Goal: Transaction & Acquisition: Book appointment/travel/reservation

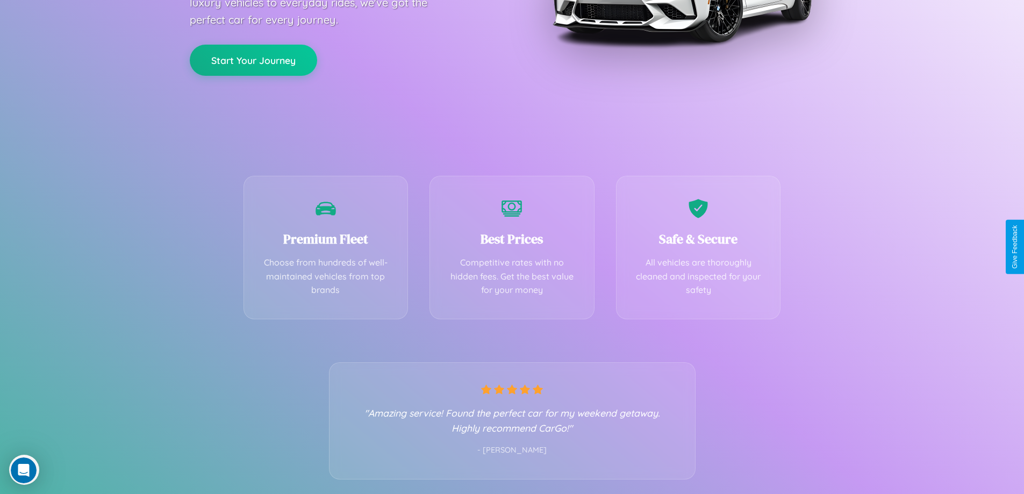
scroll to position [212, 0]
click at [512, 247] on div "Best Prices Competitive rates with no hidden fees. Get the best value for your …" at bounding box center [512, 245] width 165 height 144
click at [253, 59] on button "Start Your Journey" at bounding box center [253, 58] width 127 height 31
click at [253, 58] on button "Start Your Journey" at bounding box center [253, 58] width 127 height 31
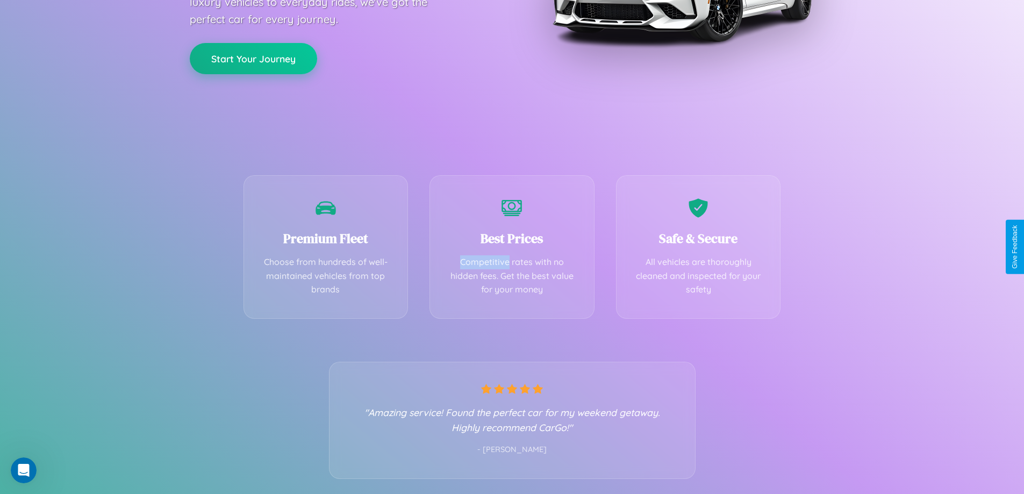
click at [253, 58] on button "Start Your Journey" at bounding box center [253, 58] width 127 height 31
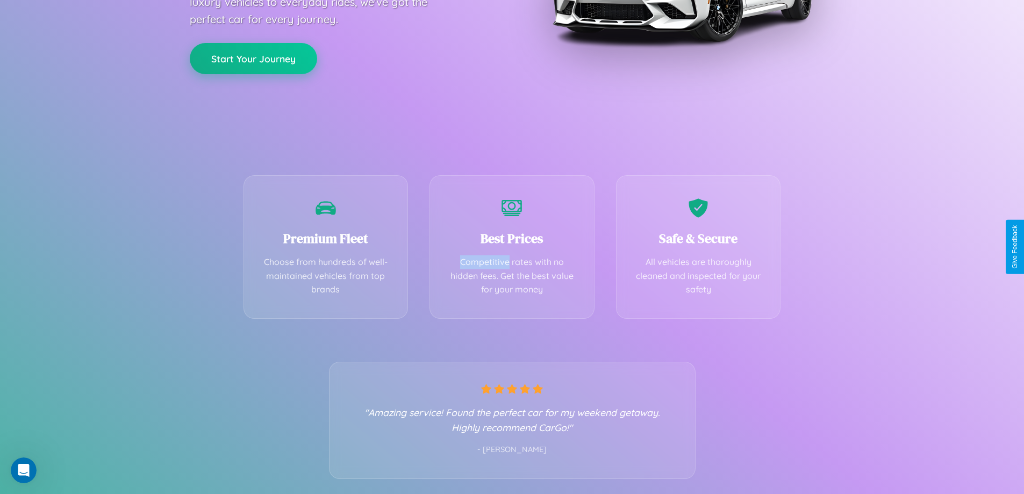
click at [253, 58] on button "Start Your Journey" at bounding box center [253, 58] width 127 height 31
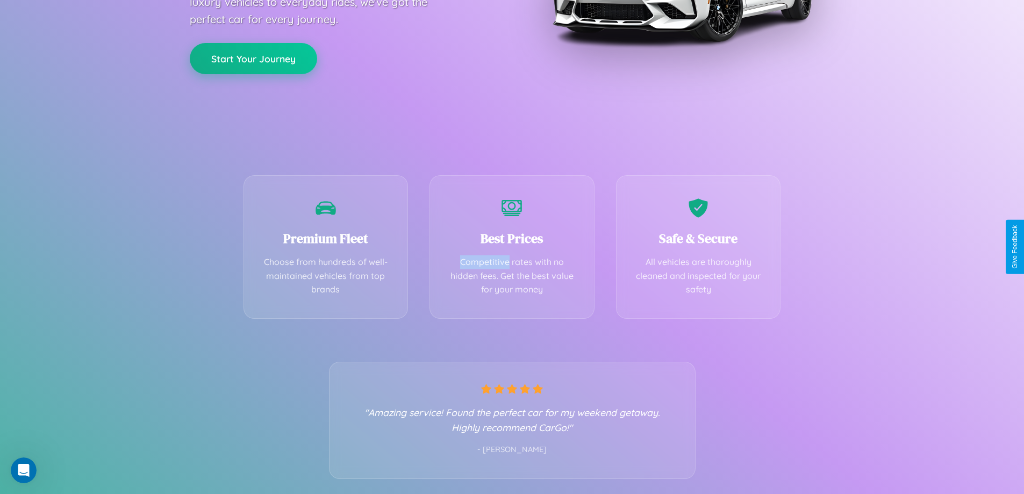
click at [253, 58] on button "Start Your Journey" at bounding box center [253, 58] width 127 height 31
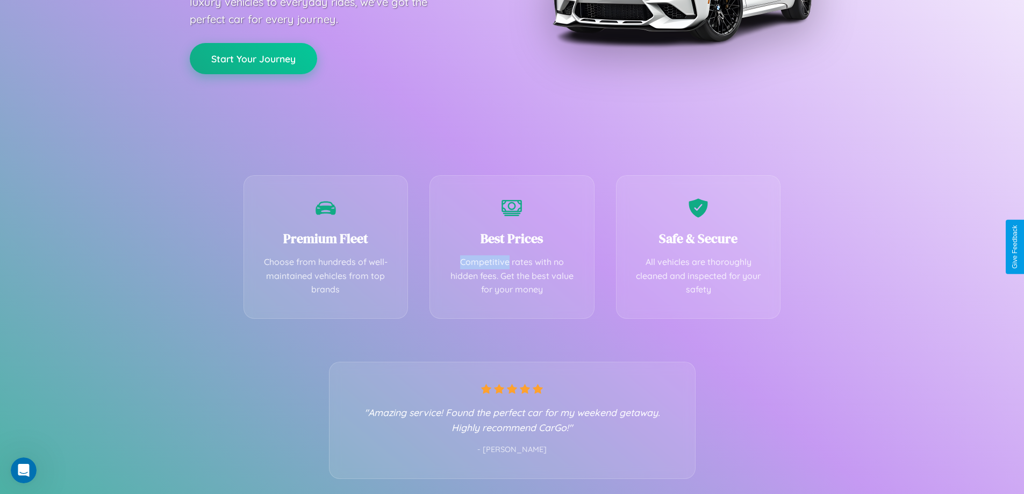
click at [253, 58] on button "Start Your Journey" at bounding box center [253, 58] width 127 height 31
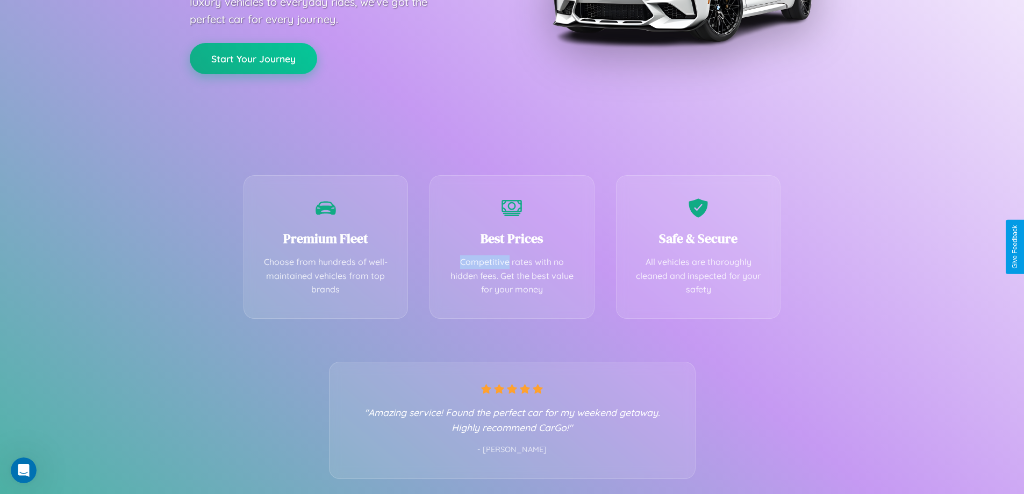
click at [253, 58] on button "Start Your Journey" at bounding box center [253, 58] width 127 height 31
